Goal: Check status

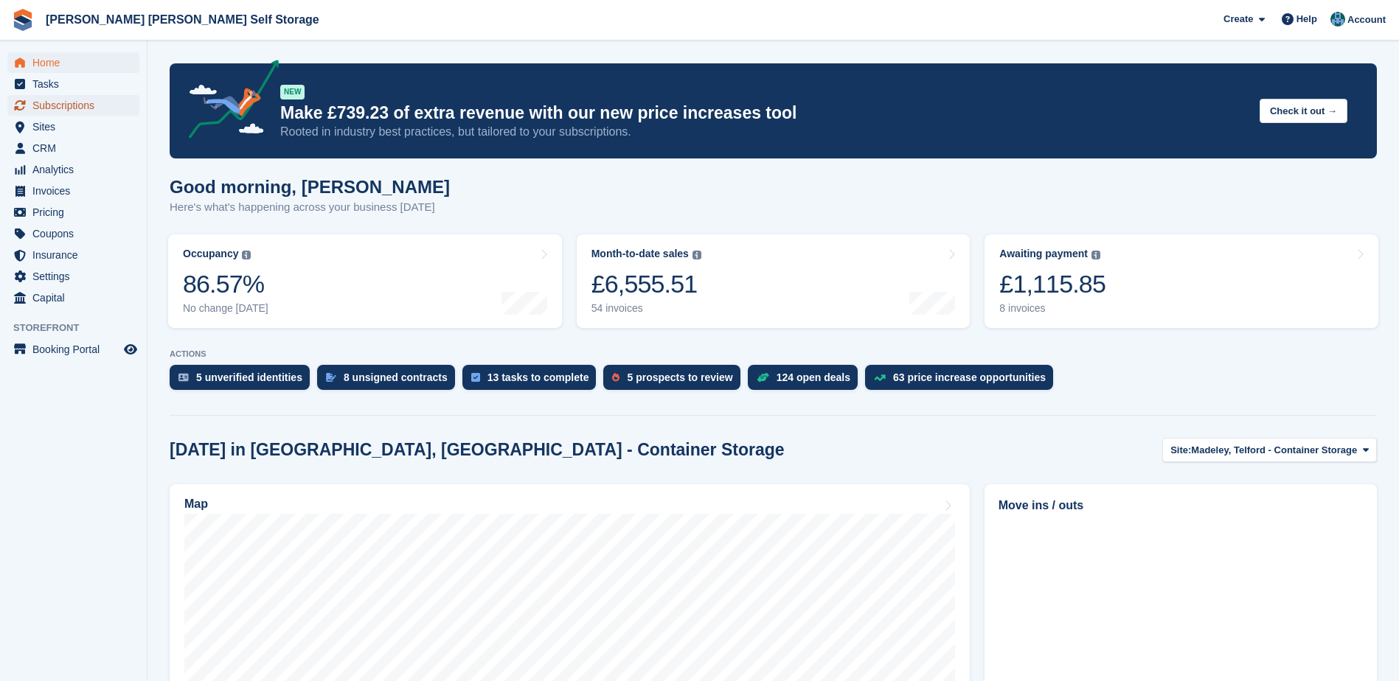
click at [82, 104] on span "Subscriptions" at bounding box center [76, 105] width 88 height 21
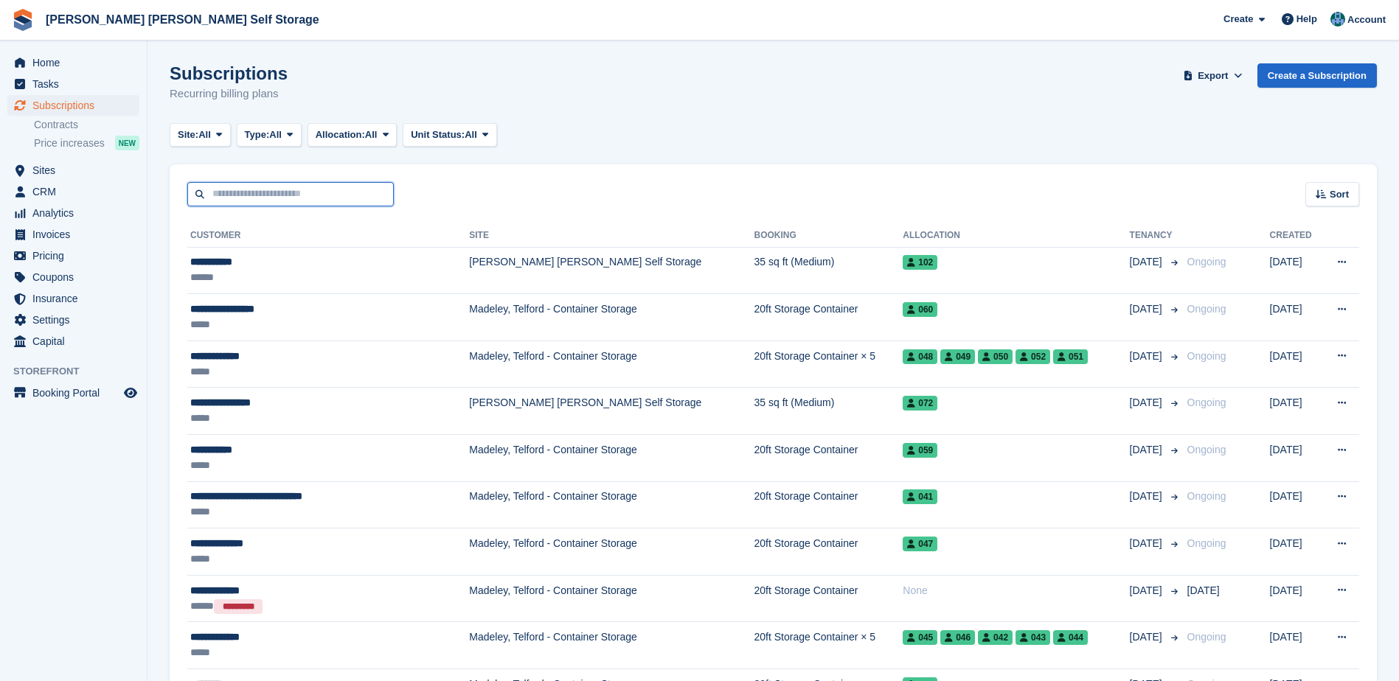
click at [288, 196] on input "text" at bounding box center [290, 194] width 206 height 24
type input "*"
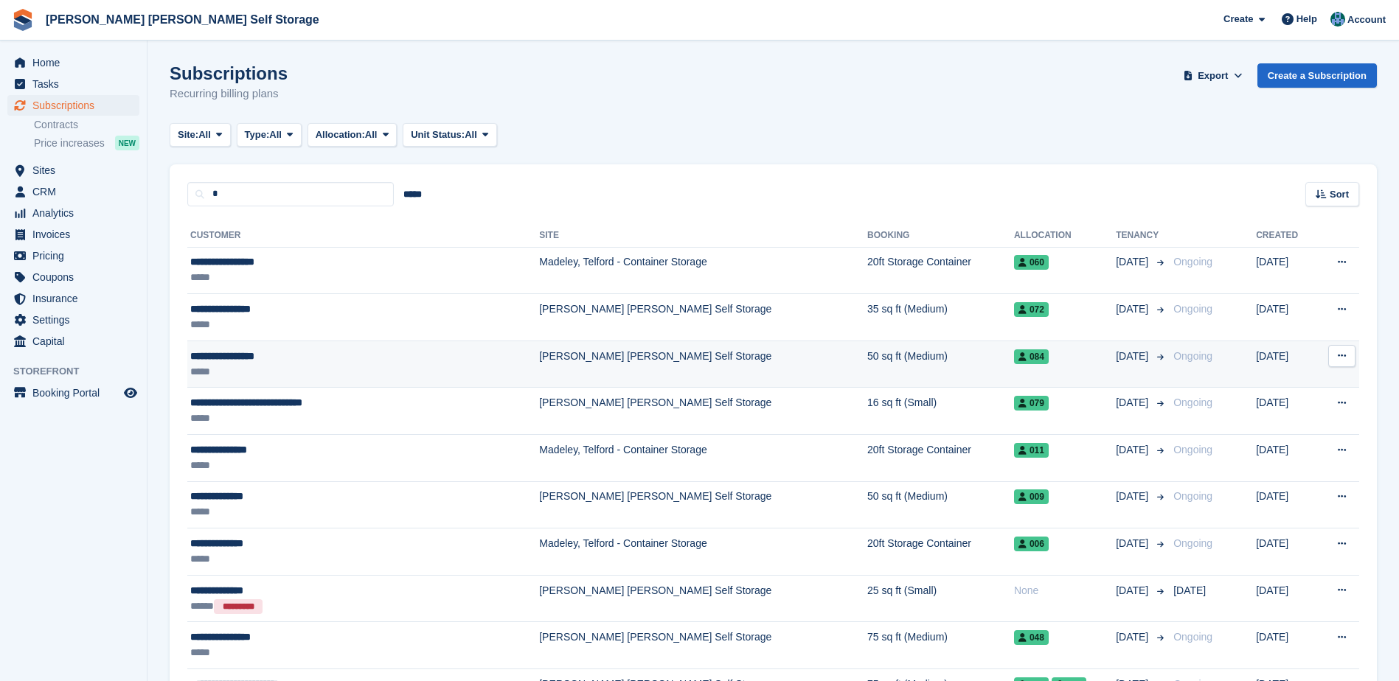
click at [262, 363] on div "**********" at bounding box center [313, 356] width 246 height 15
